Goal: Navigation & Orientation: Find specific page/section

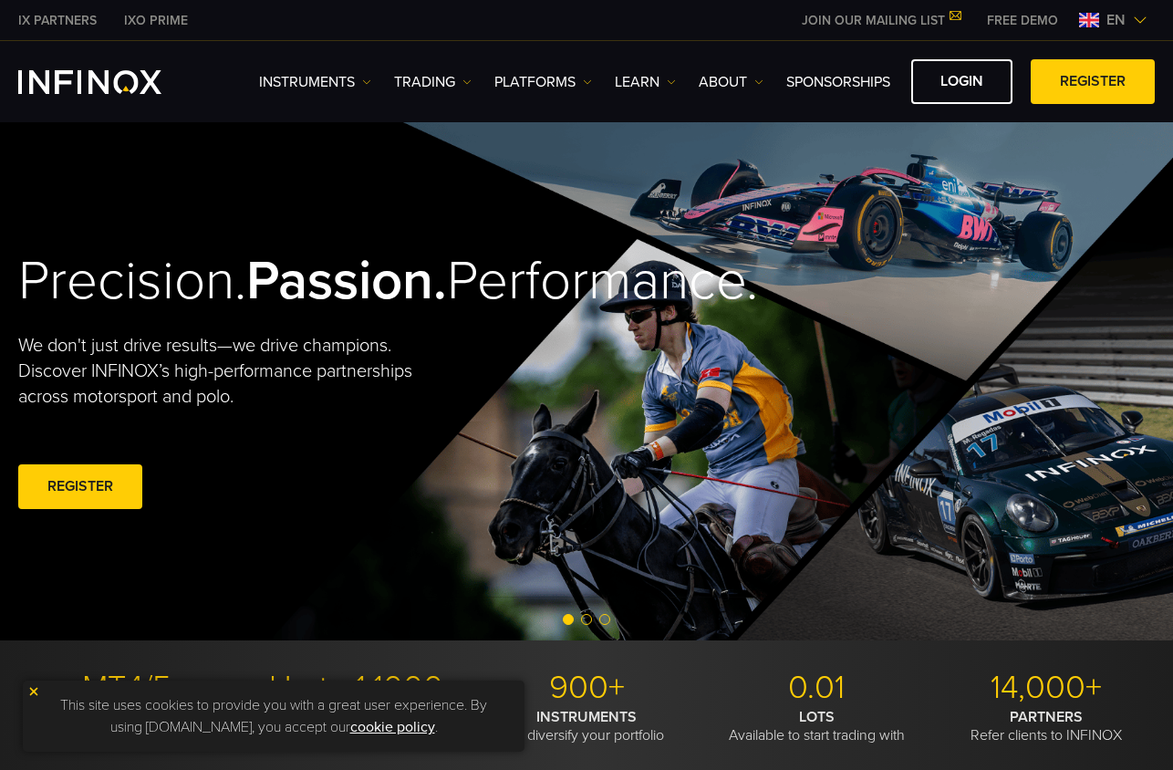
click at [1140, 23] on img at bounding box center [1140, 20] width 15 height 15
click at [1106, 18] on span "en" at bounding box center [1116, 20] width 34 height 22
click at [1141, 15] on img at bounding box center [1140, 20] width 15 height 15
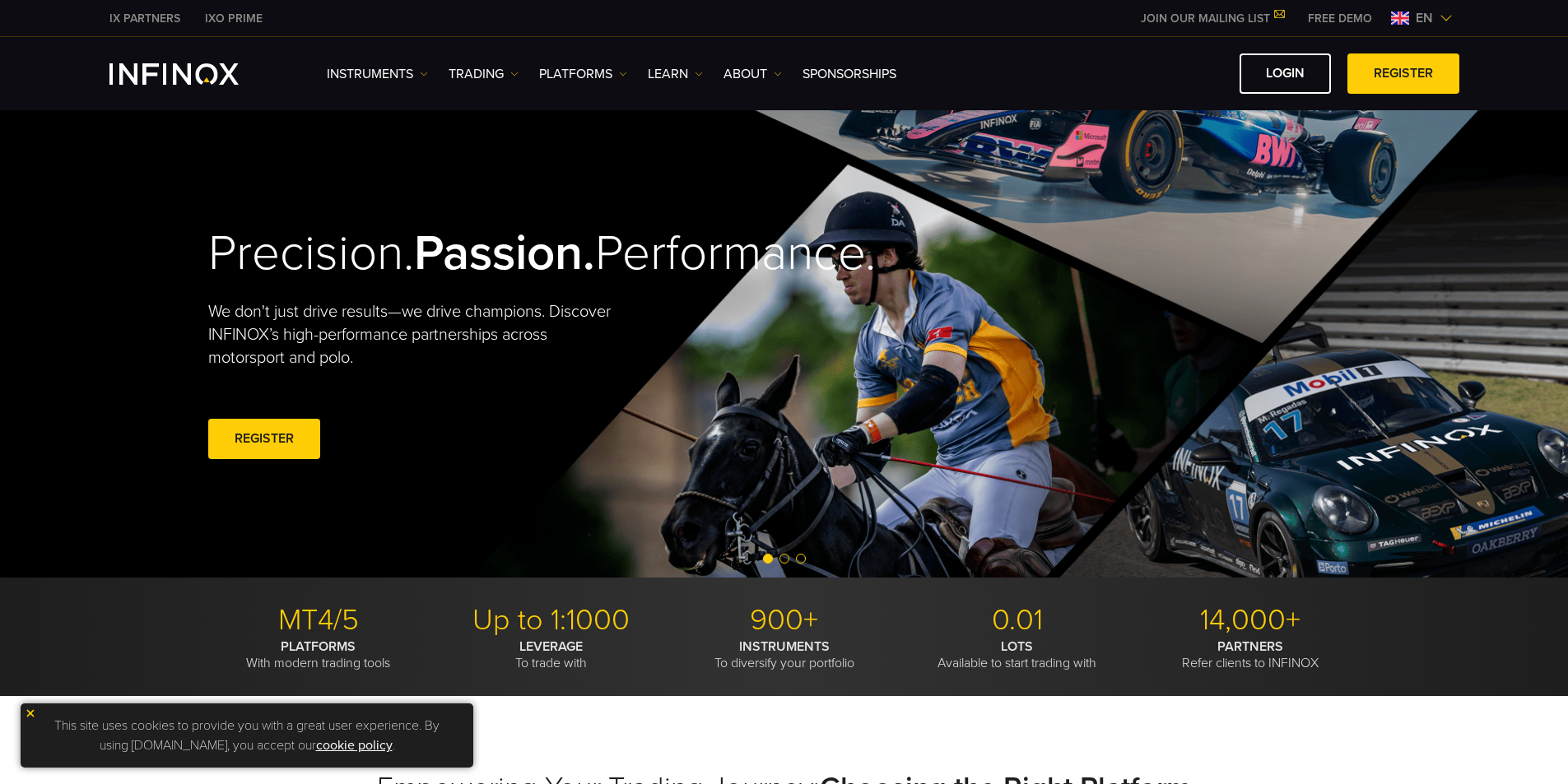
click at [1058, 13] on img at bounding box center [1446, 18] width 14 height 14
click at [1058, 16] on img at bounding box center [1446, 18] width 14 height 14
click at [1058, 17] on img at bounding box center [1446, 18] width 14 height 14
click at [1058, 19] on img at bounding box center [1446, 18] width 14 height 14
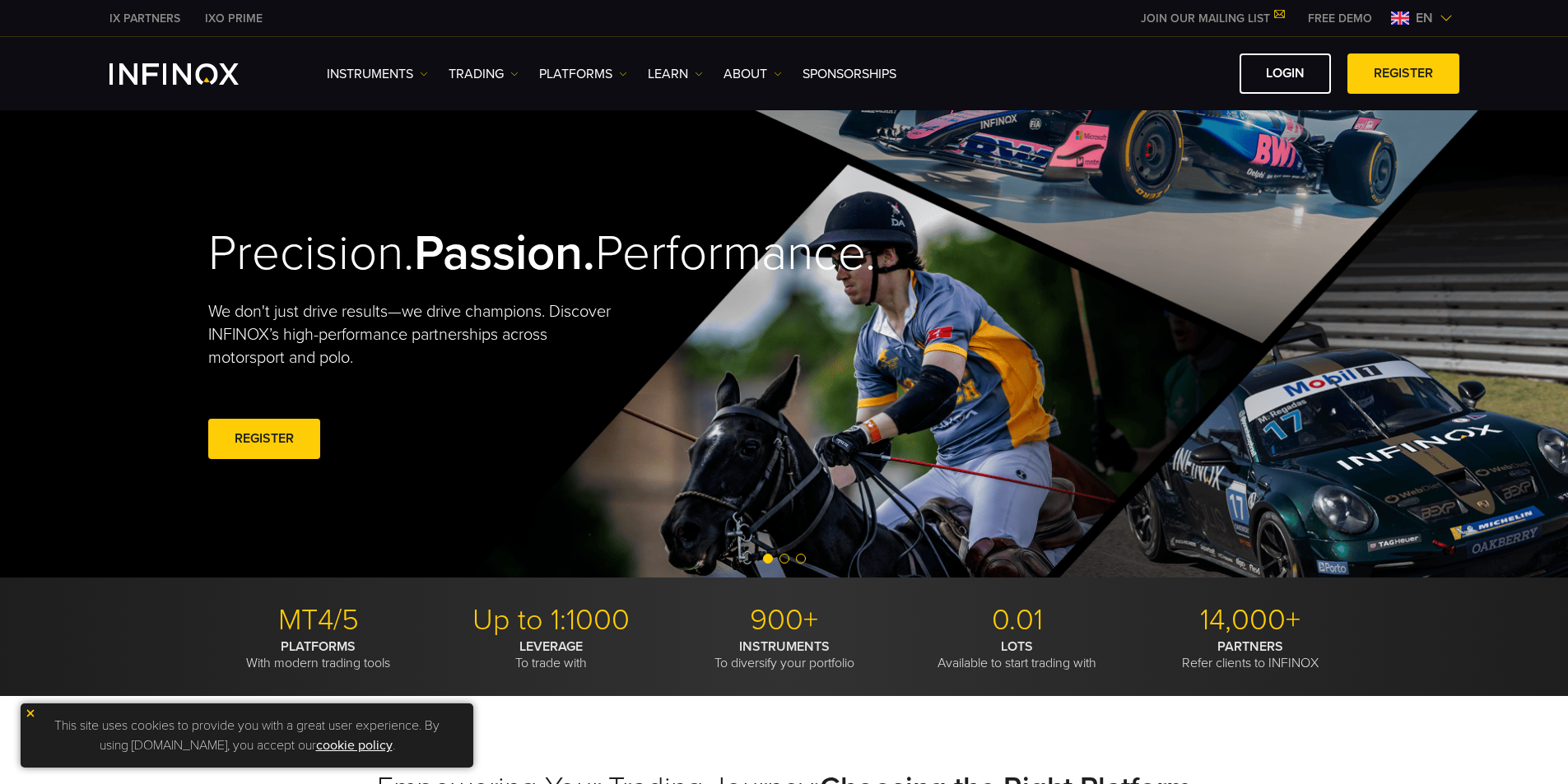
click at [1058, 19] on img at bounding box center [1446, 18] width 14 height 14
click at [1058, 23] on span "en" at bounding box center [1424, 18] width 31 height 20
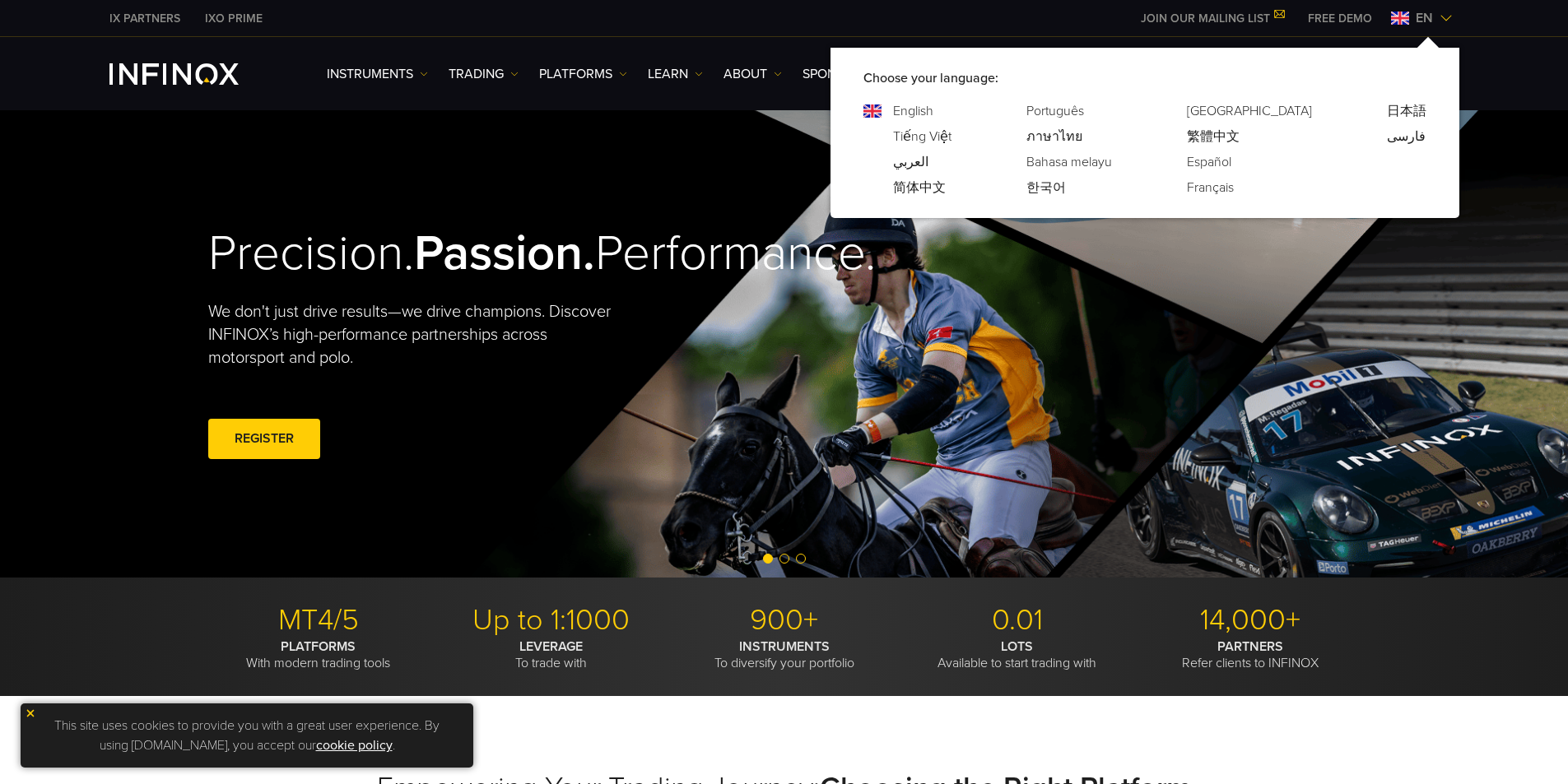
click at [1058, 23] on span "en" at bounding box center [1424, 18] width 31 height 20
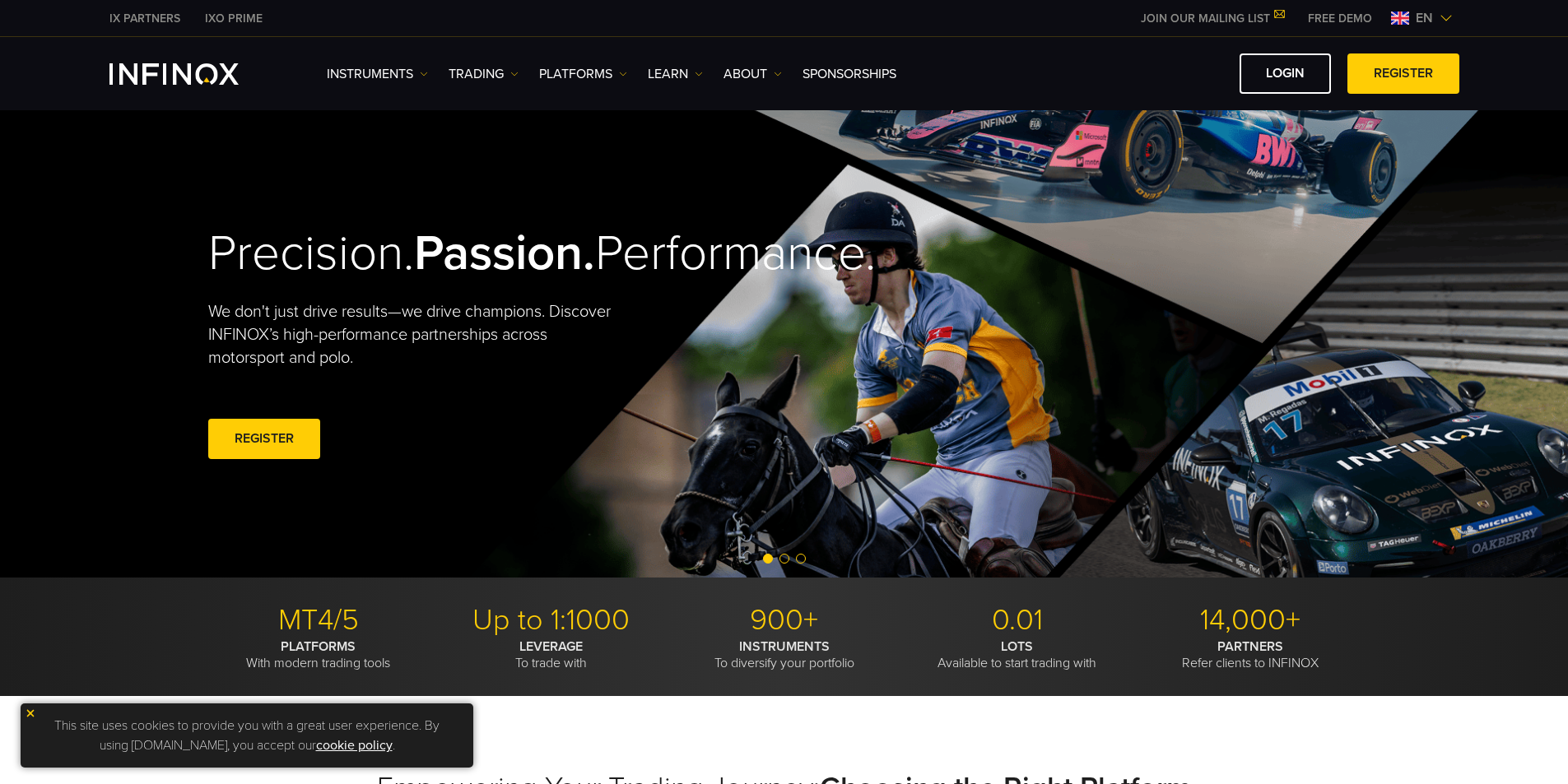
click at [1058, 23] on span "en" at bounding box center [1424, 18] width 31 height 20
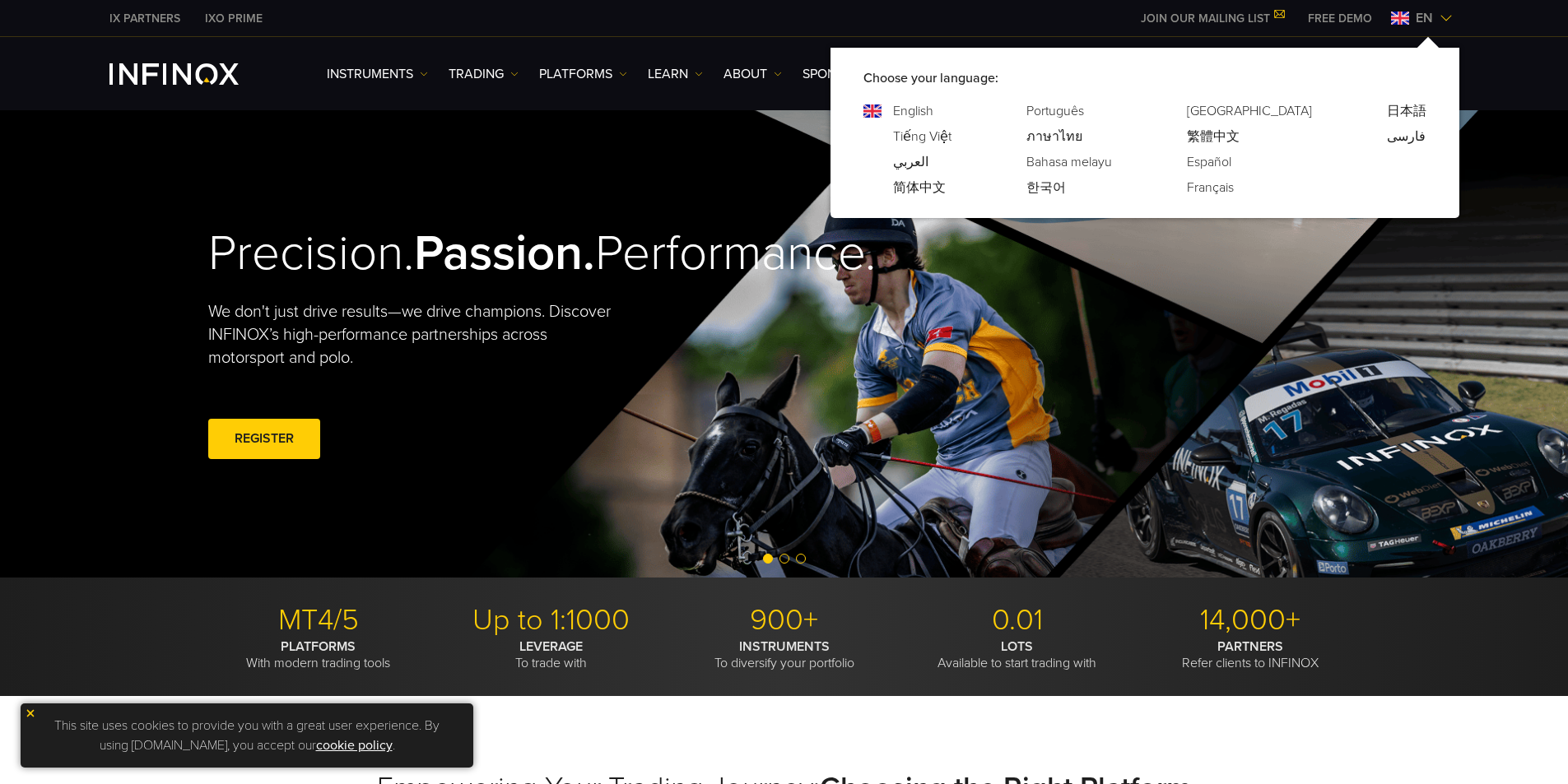
click at [1058, 23] on span "en" at bounding box center [1424, 18] width 31 height 20
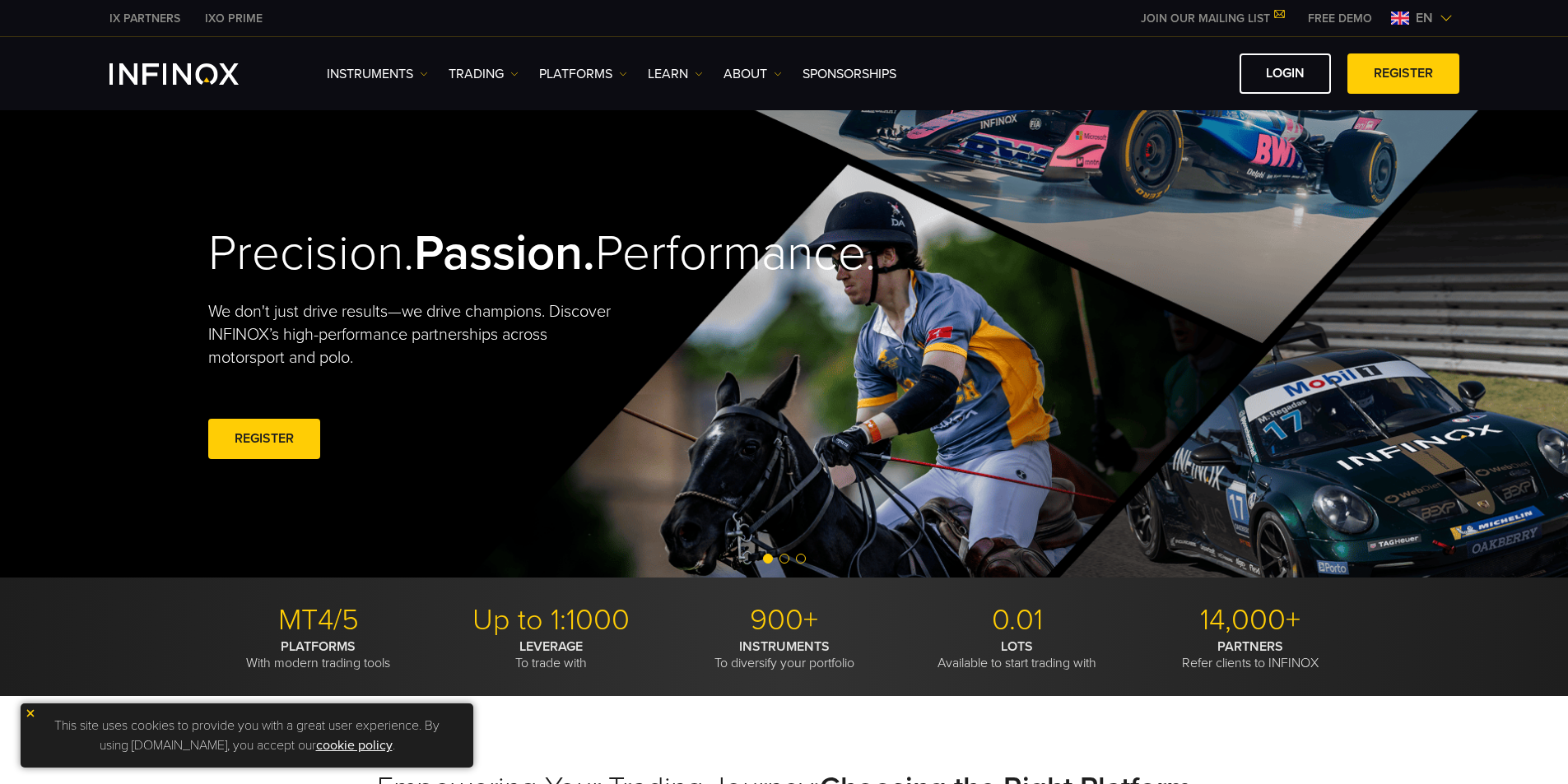
click at [1058, 23] on span "en" at bounding box center [1424, 18] width 31 height 20
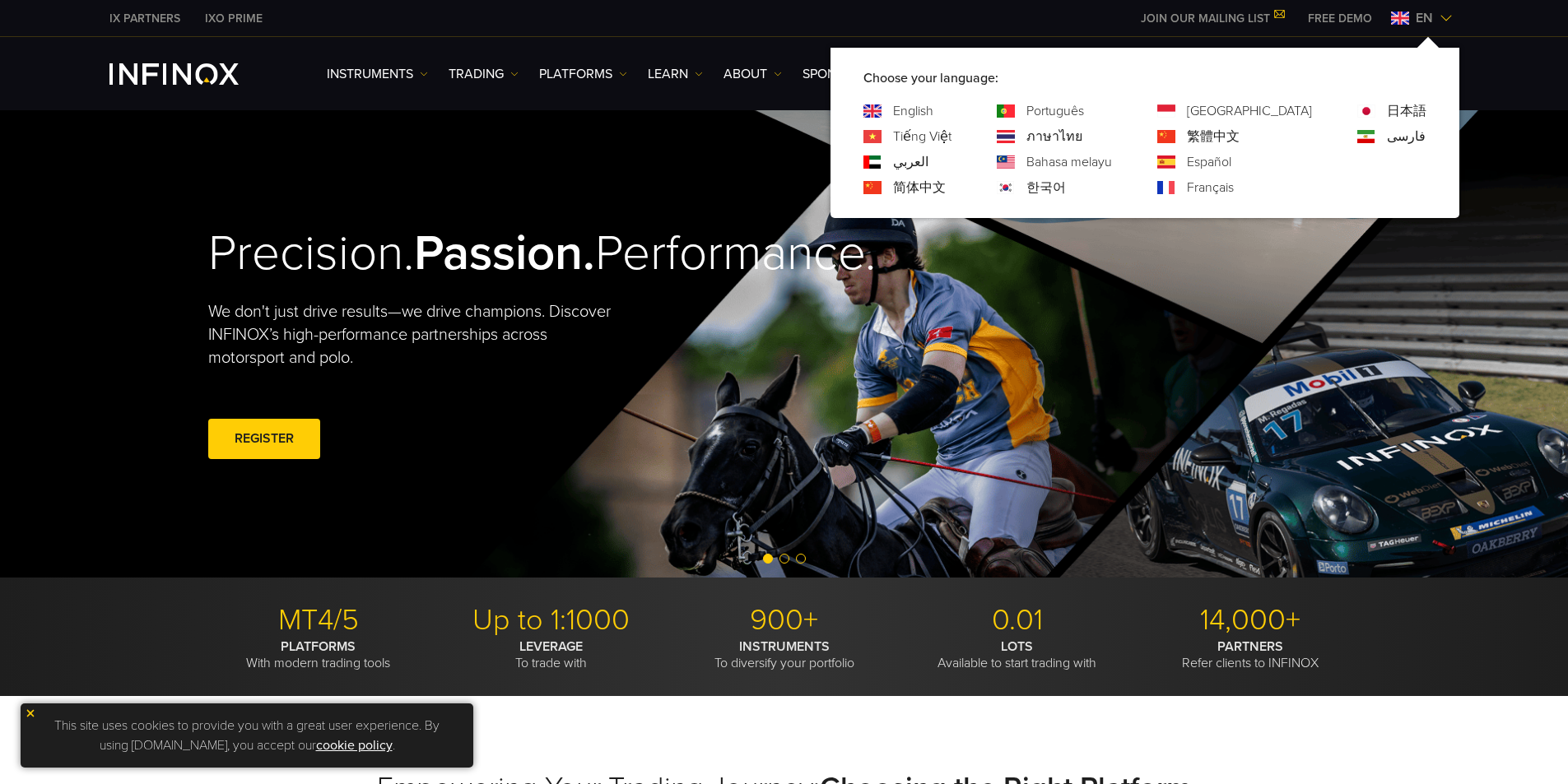
click at [1058, 22] on span "en" at bounding box center [1424, 18] width 31 height 20
click at [1058, 11] on div "en" at bounding box center [1422, 18] width 75 height 20
click at [1058, 14] on img at bounding box center [1446, 18] width 14 height 14
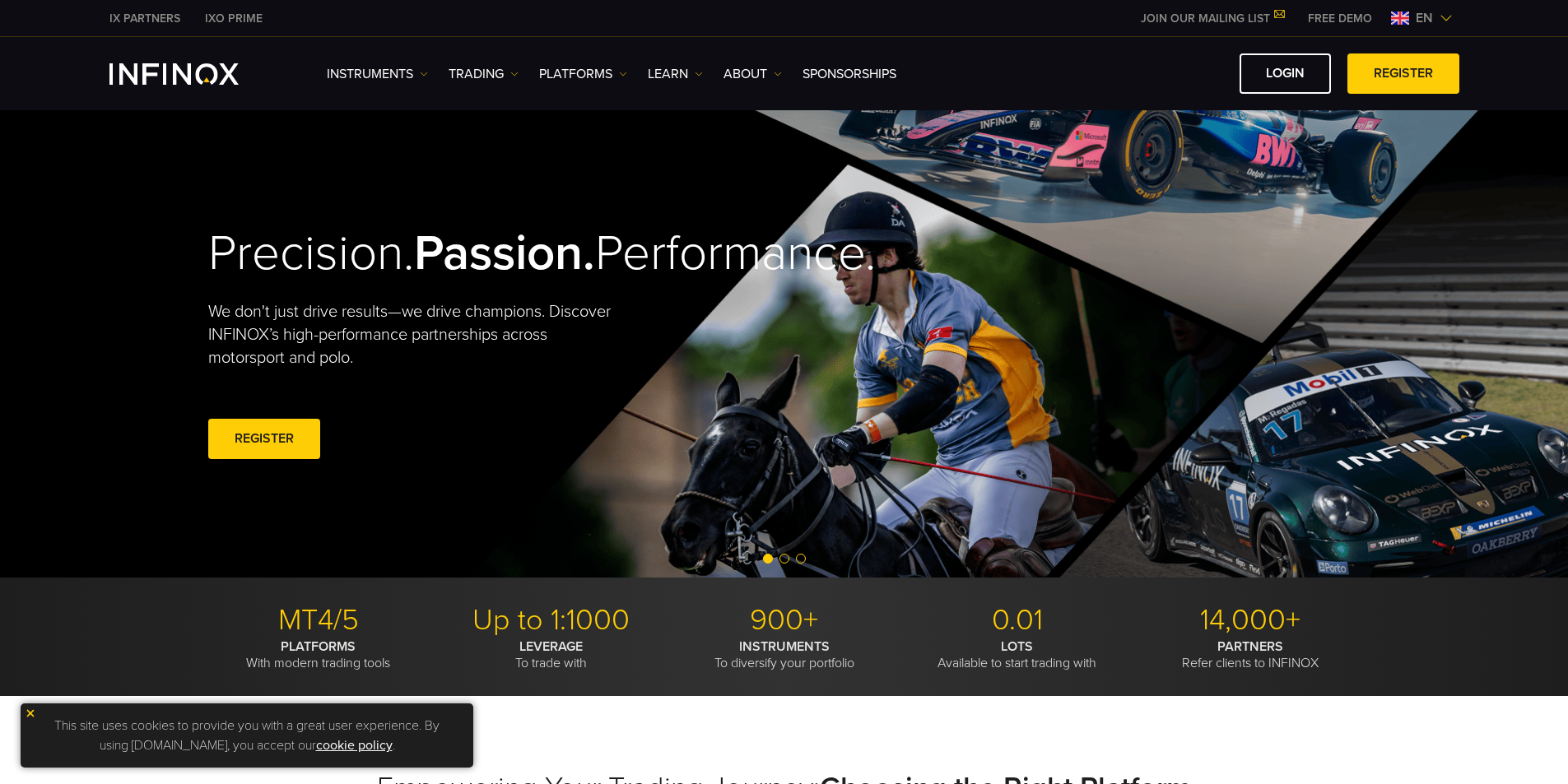
click at [1058, 14] on img at bounding box center [1446, 18] width 14 height 14
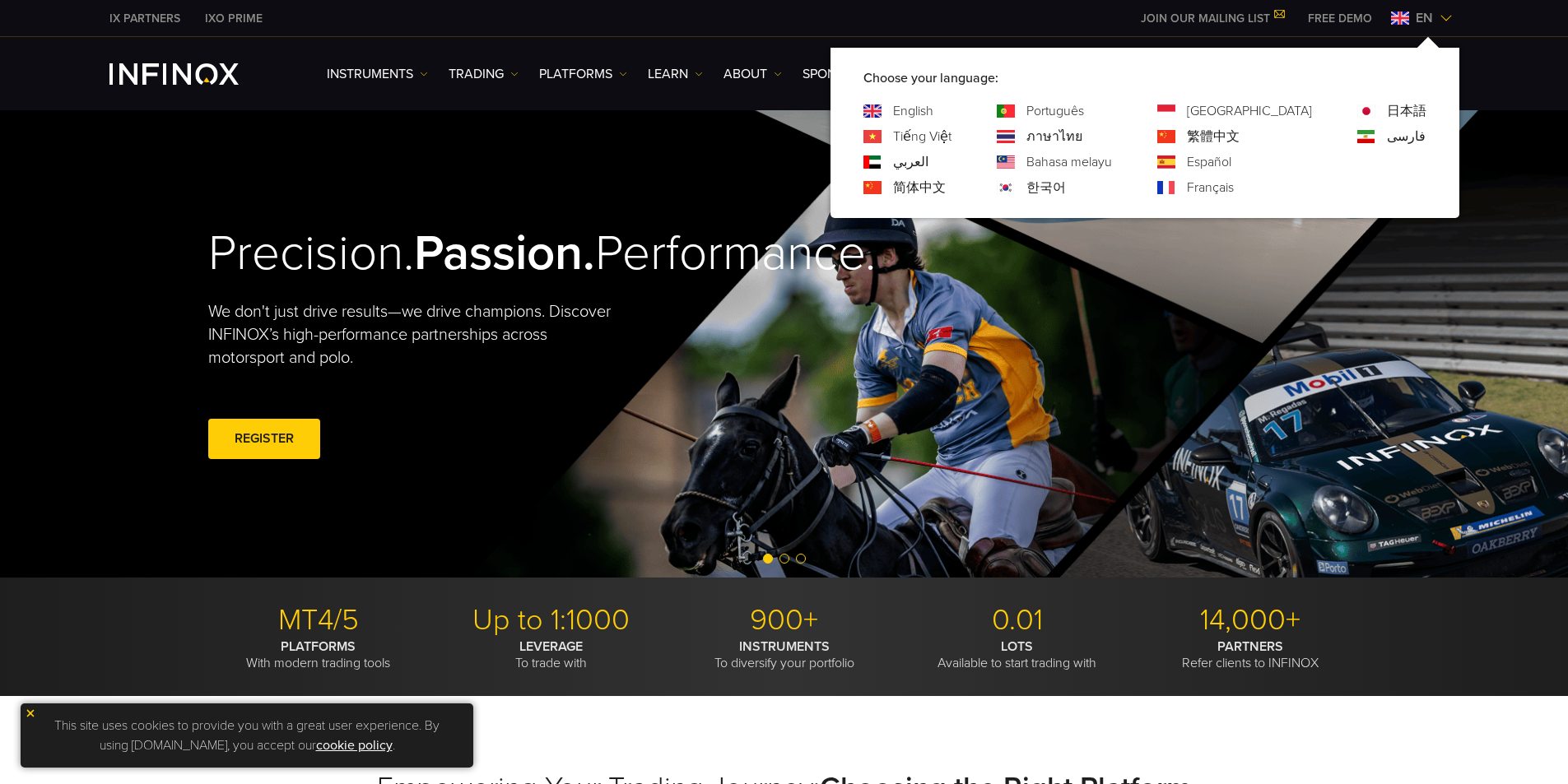
click at [1058, 14] on img at bounding box center [1446, 18] width 14 height 14
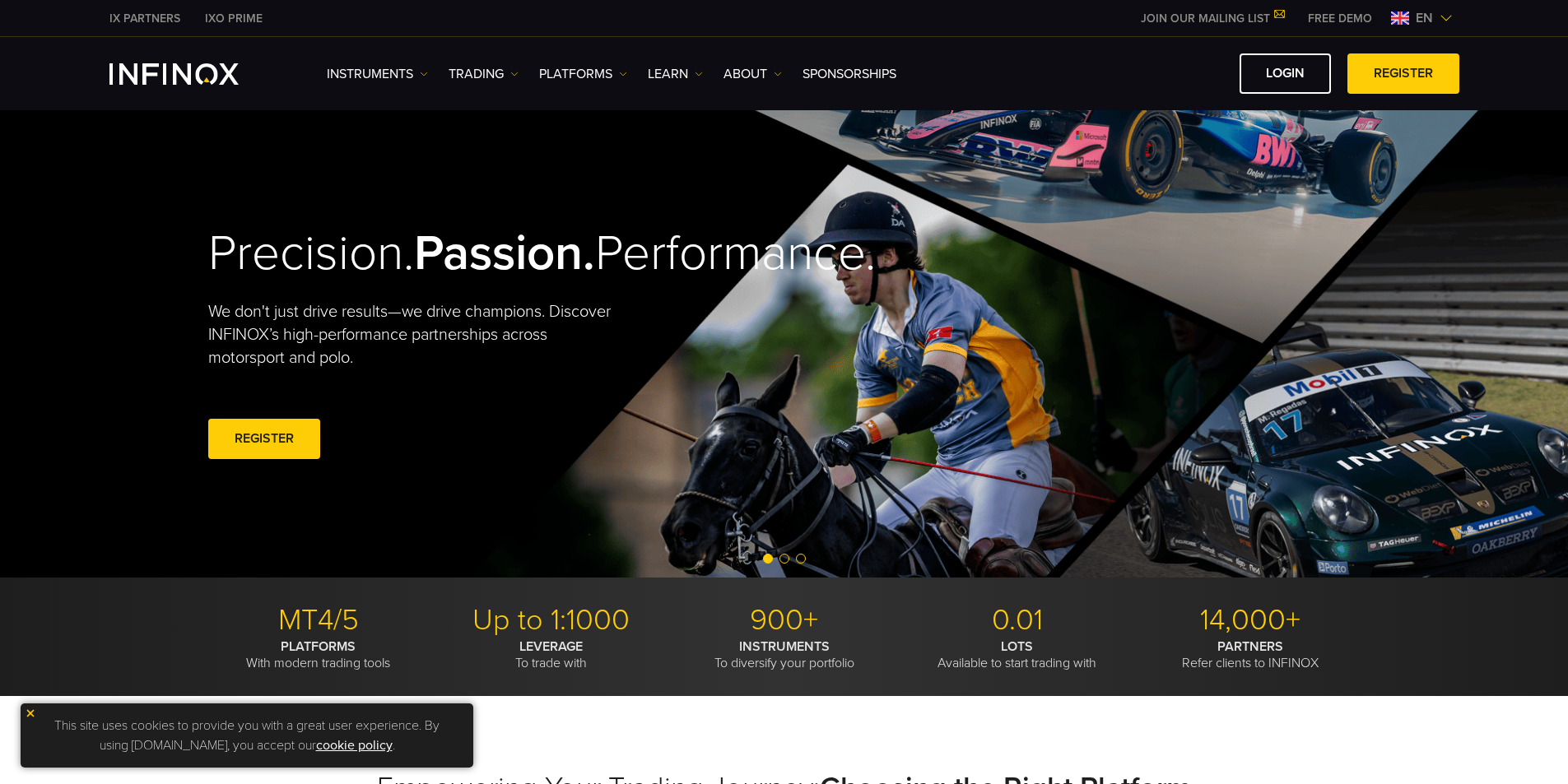
click at [1058, 14] on img at bounding box center [1446, 18] width 14 height 14
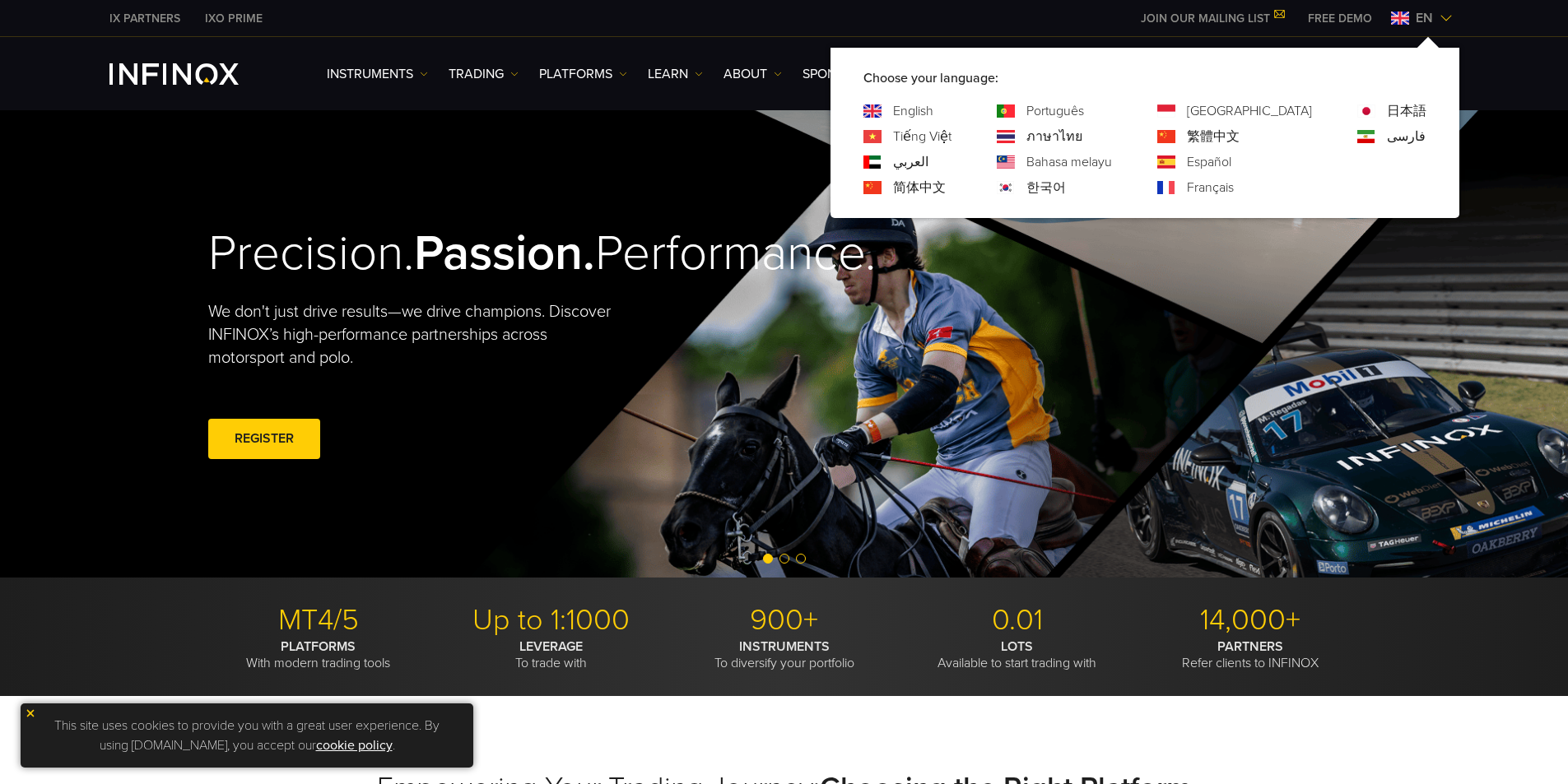
click at [1058, 14] on img at bounding box center [1446, 18] width 14 height 14
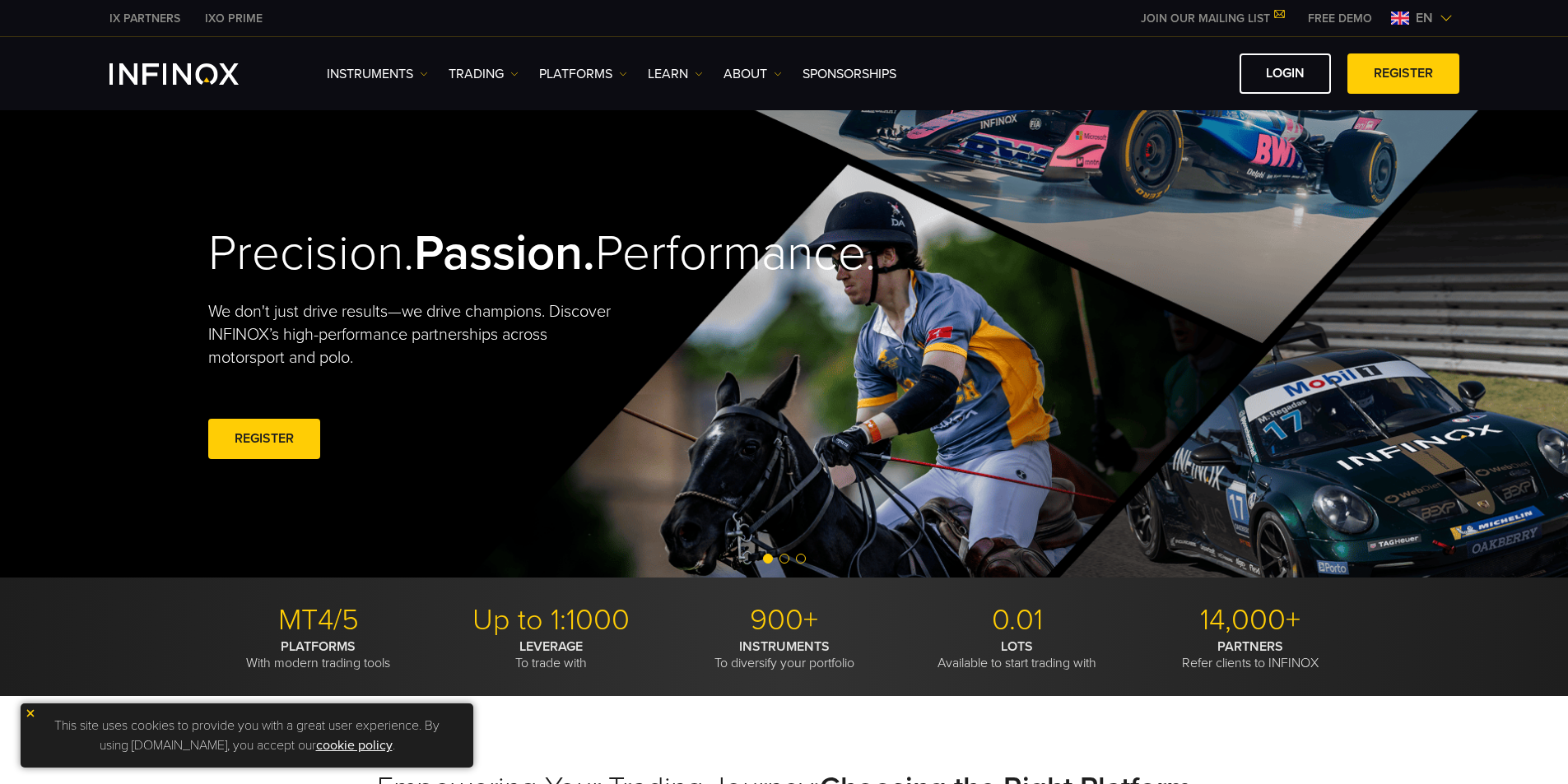
click at [1058, 14] on img at bounding box center [1446, 18] width 14 height 14
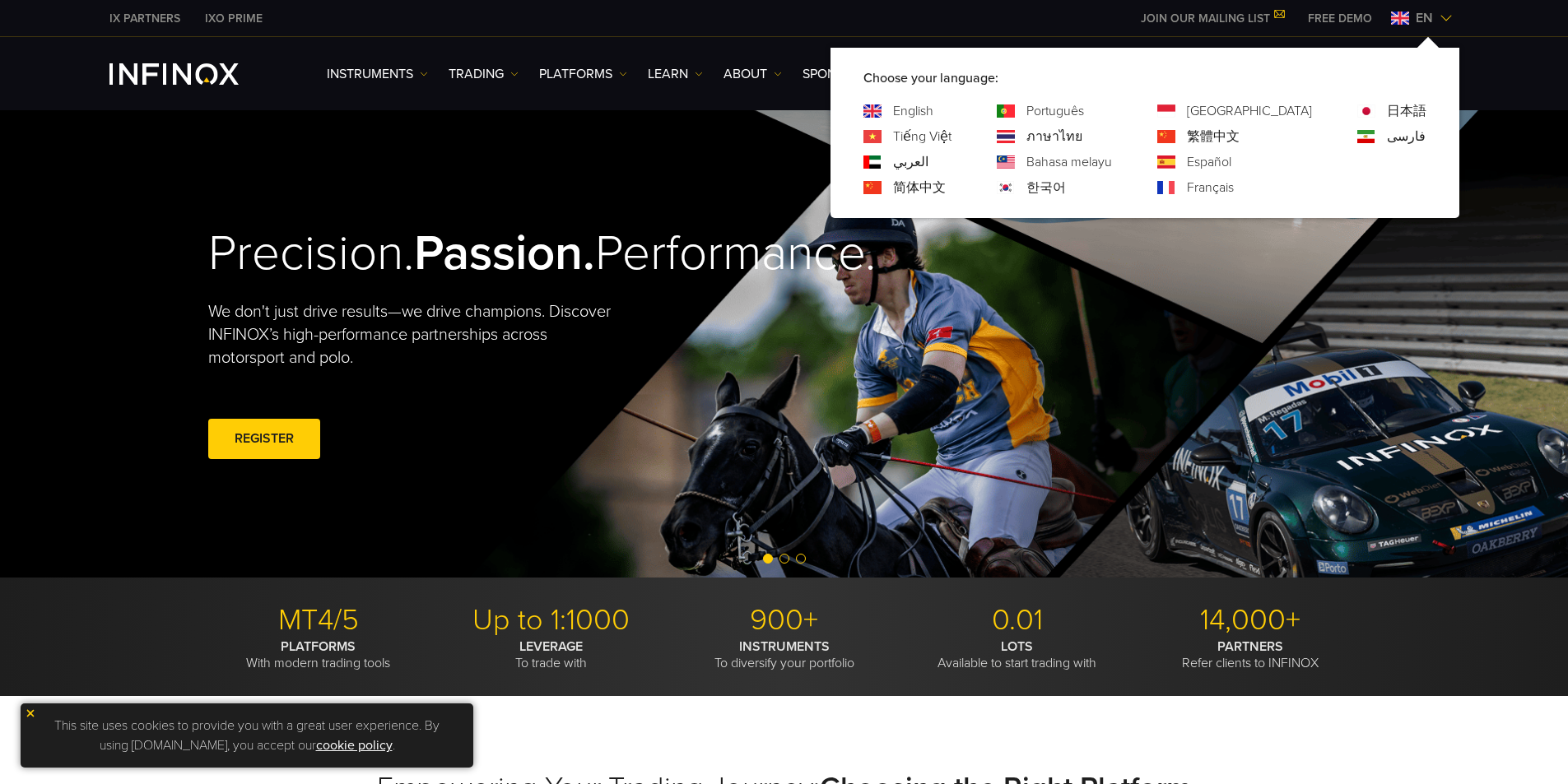
click at [1058, 84] on p "Choose your language:" at bounding box center [1146, 78] width 563 height 20
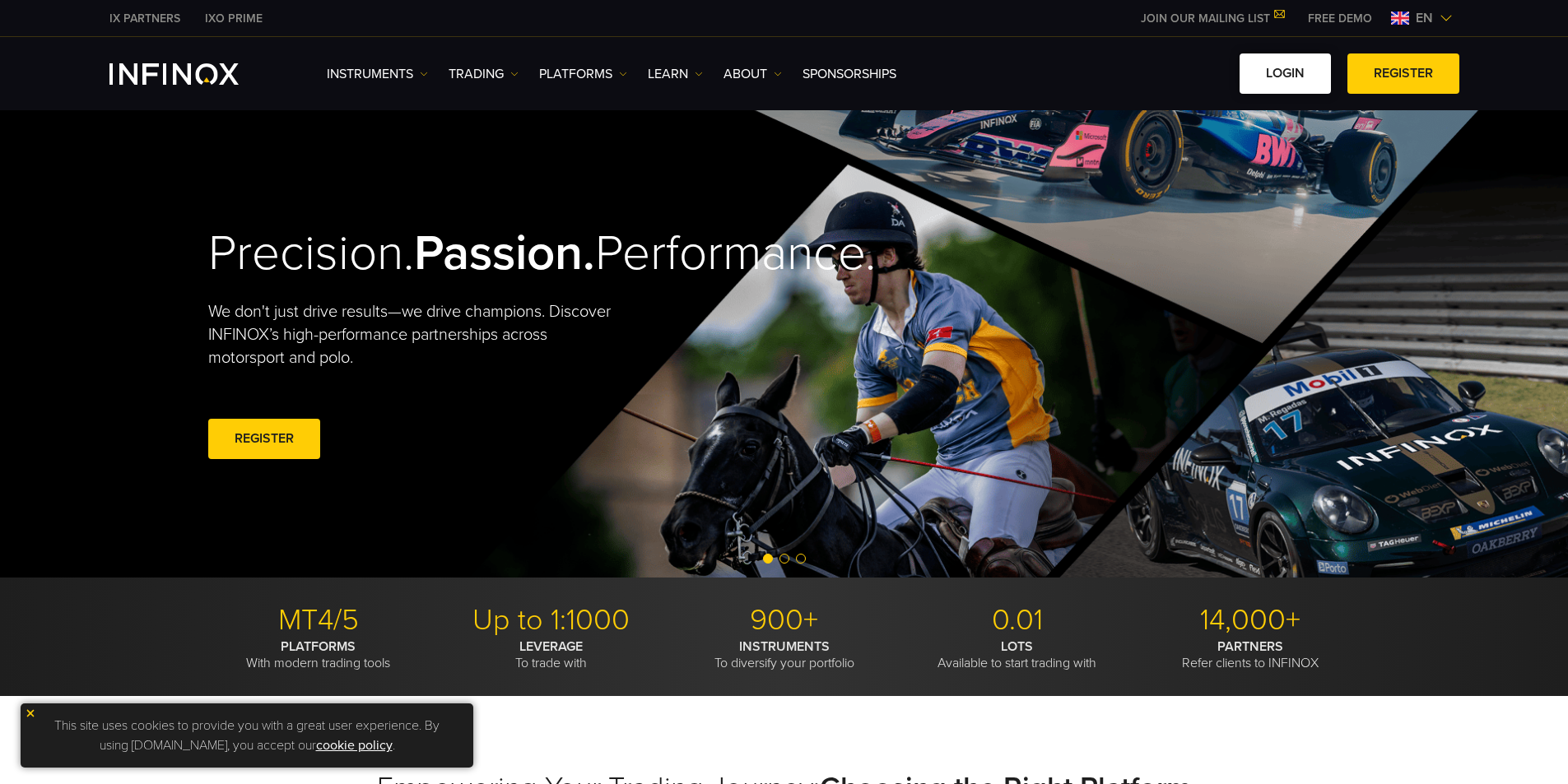
click at [1058, 73] on link "LOGIN" at bounding box center [1285, 73] width 91 height 41
